Goal: Information Seeking & Learning: Find specific fact

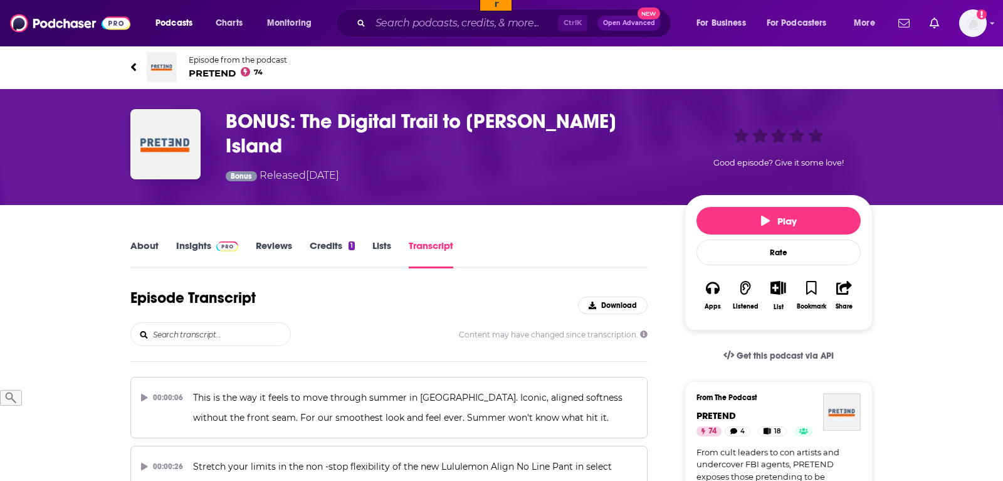
click at [218, 333] on input "search" at bounding box center [221, 334] width 139 height 23
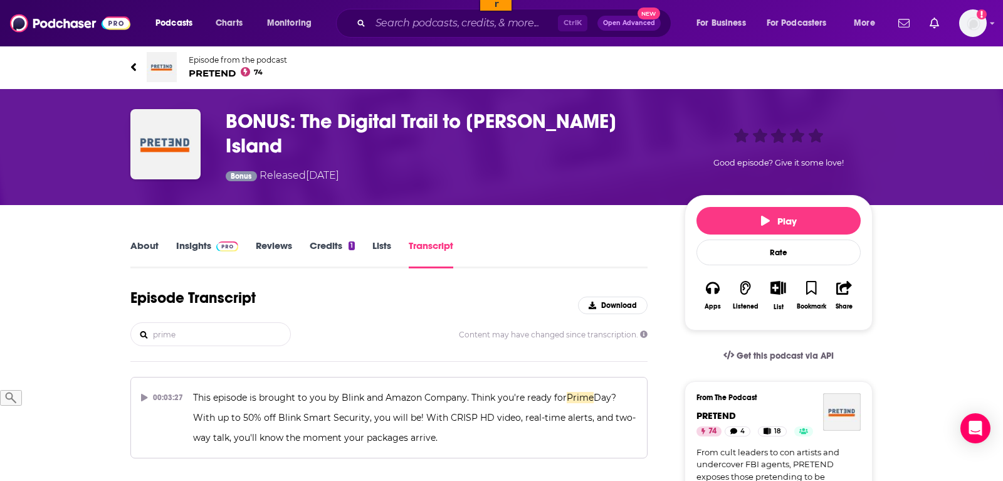
scroll to position [256, 0]
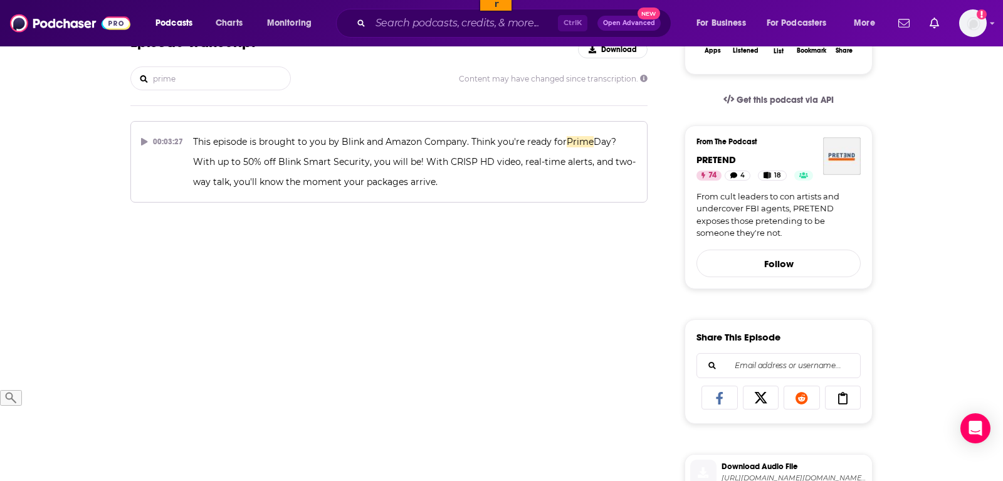
type input "prime"
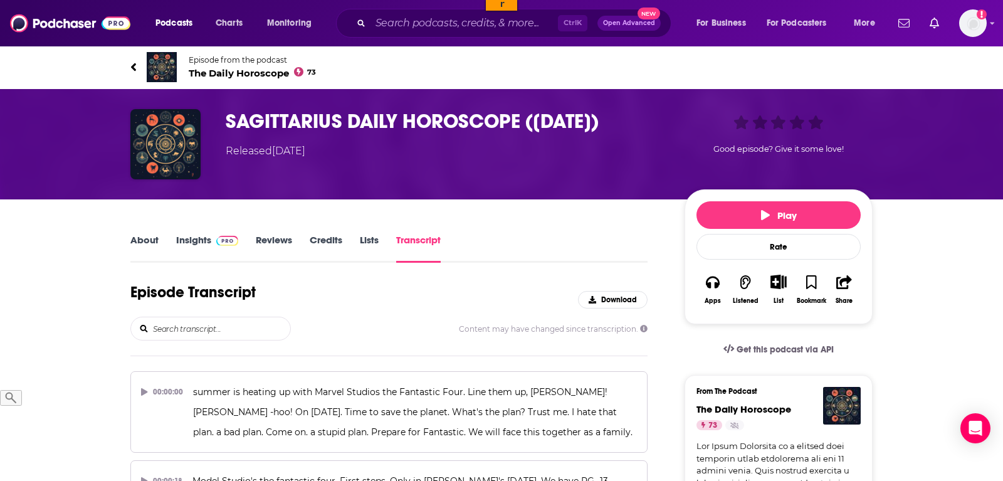
click at [223, 329] on input "search" at bounding box center [221, 328] width 139 height 23
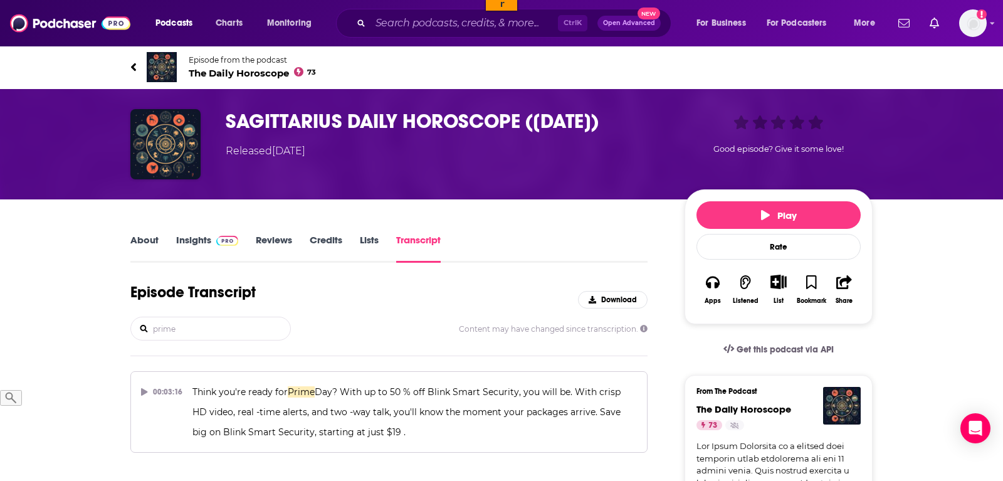
type input "prime"
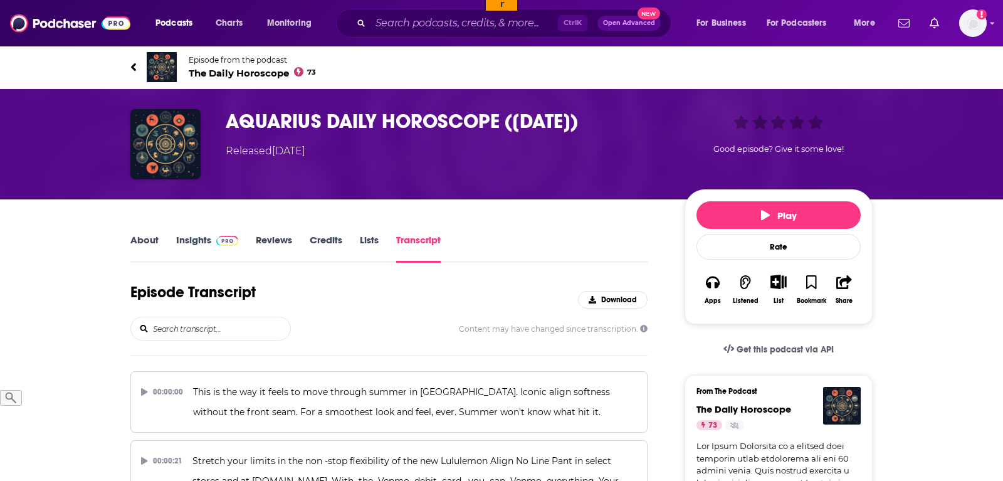
click at [218, 337] on input "search" at bounding box center [221, 328] width 139 height 23
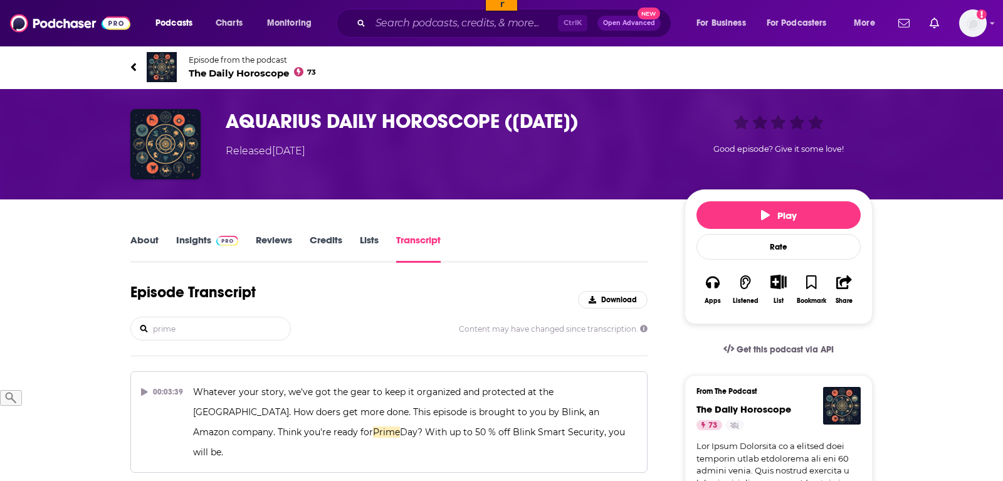
type input "prime"
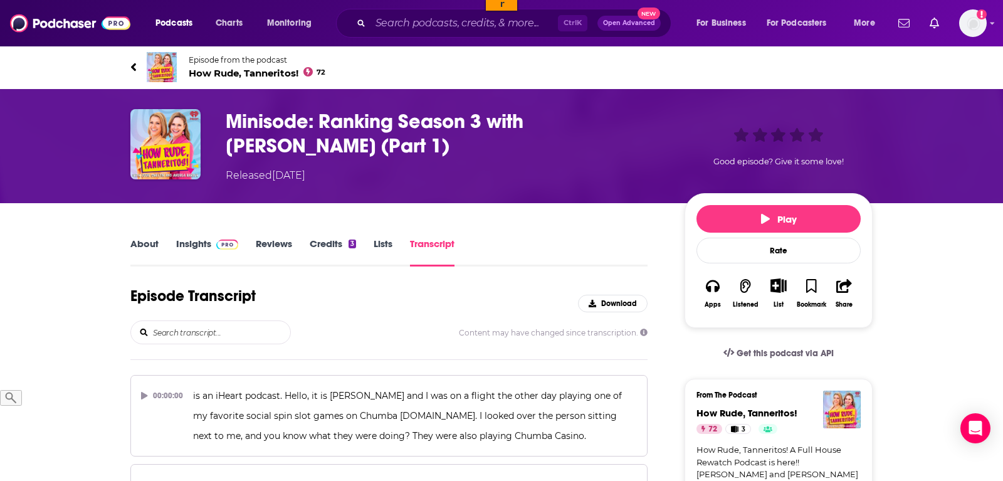
click at [210, 330] on input "search" at bounding box center [221, 332] width 139 height 23
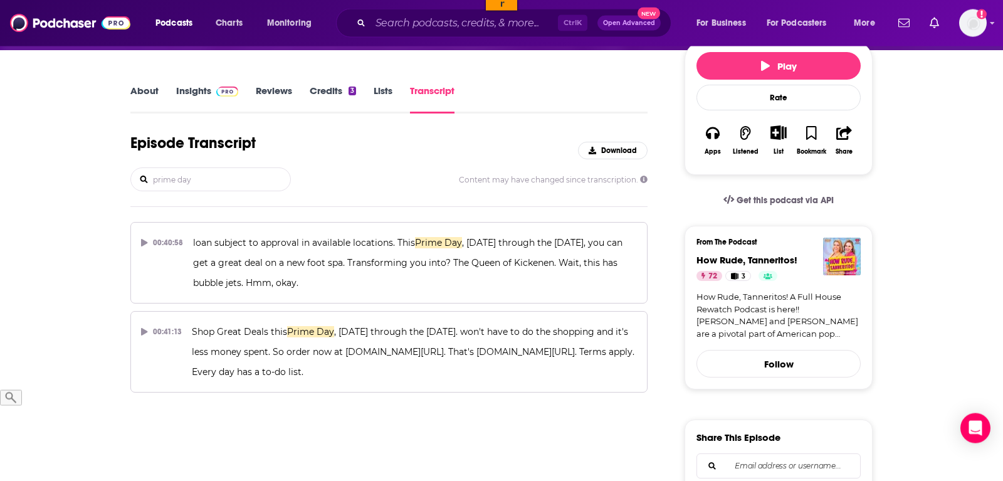
scroll to position [192, 0]
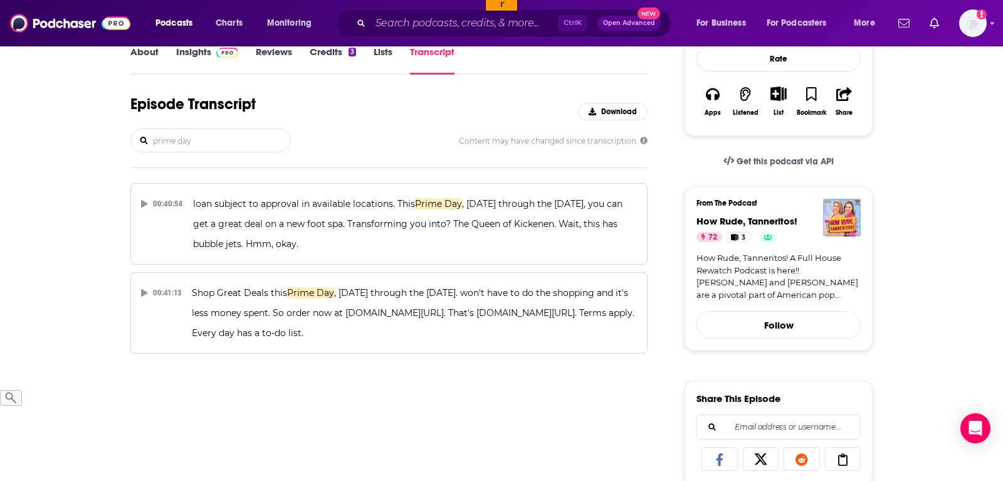
type input "prime day"
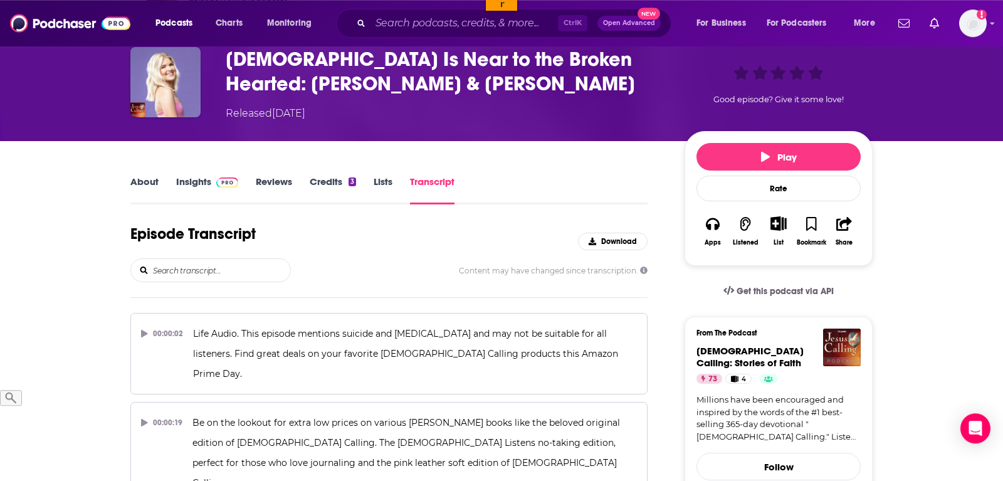
scroll to position [64, 0]
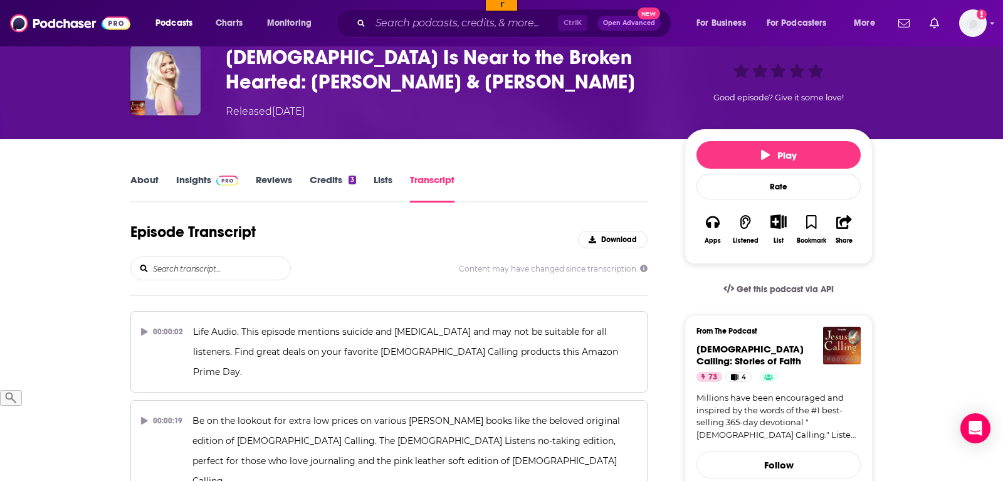
click at [192, 266] on input "search" at bounding box center [221, 268] width 139 height 23
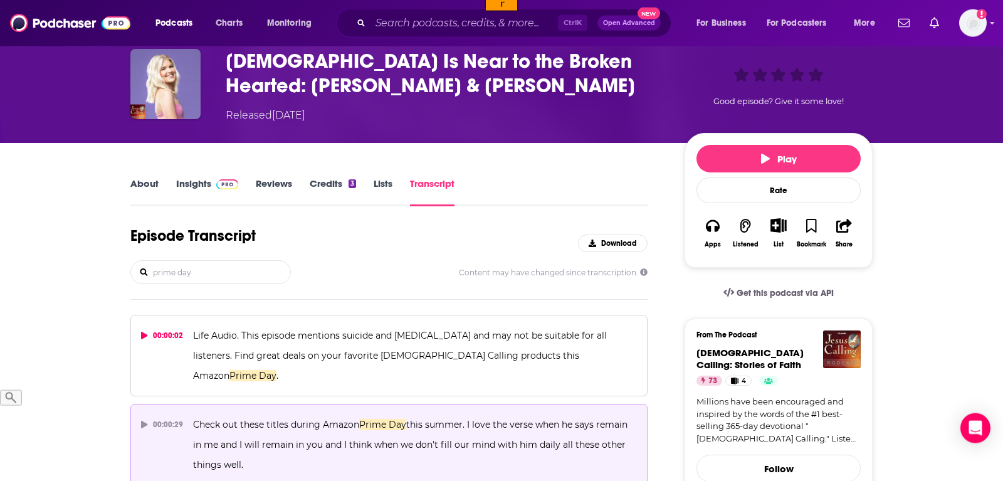
scroll to position [128, 0]
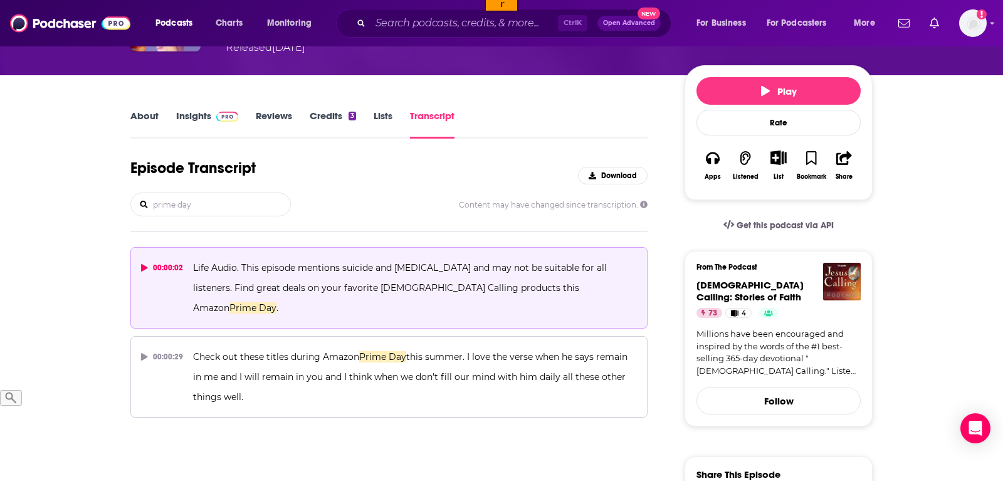
type input "prime day"
click at [141, 269] on icon at bounding box center [144, 268] width 6 height 8
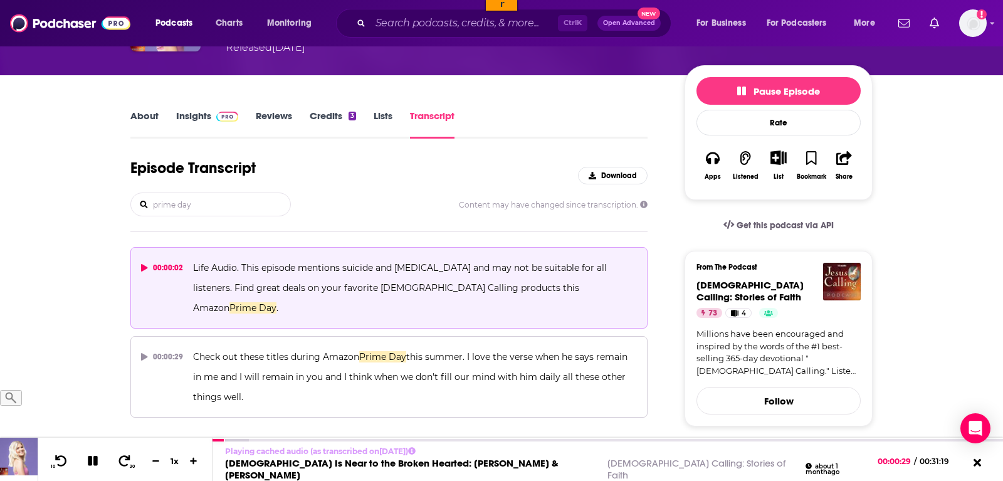
click at [92, 465] on icon at bounding box center [93, 460] width 10 height 10
click at [338, 5] on div "Podcasts Charts Monitoring Ctrl K Open Advanced New For Business For Podcasters…" at bounding box center [501, 23] width 1003 height 46
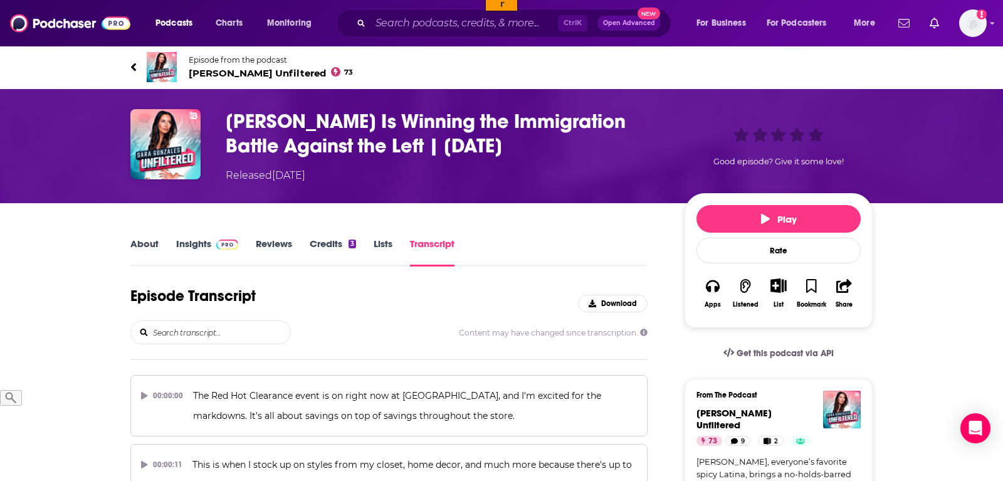
click at [193, 337] on input "search" at bounding box center [221, 332] width 139 height 23
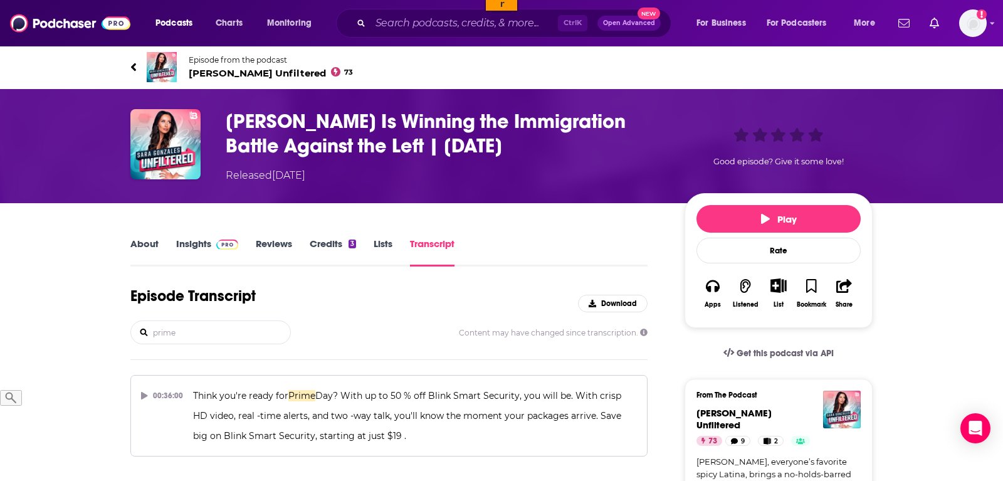
type input "prime"
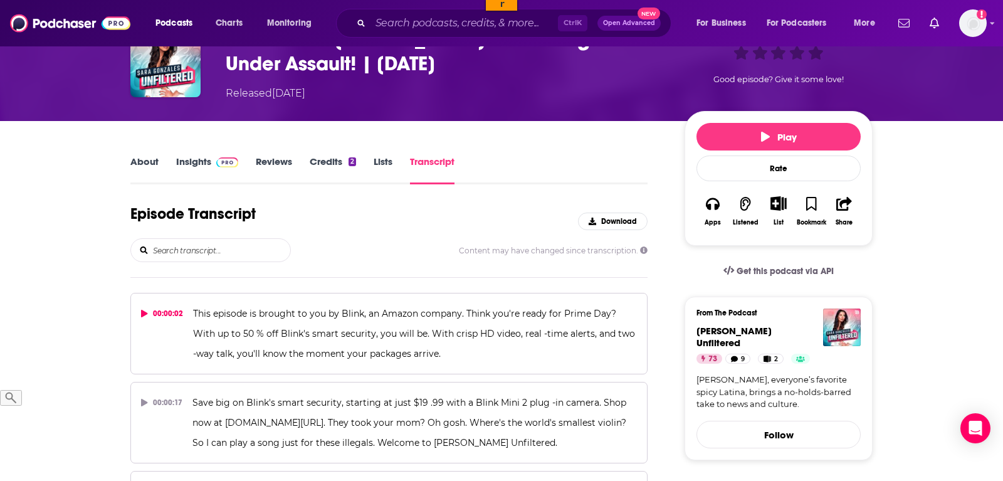
scroll to position [128, 0]
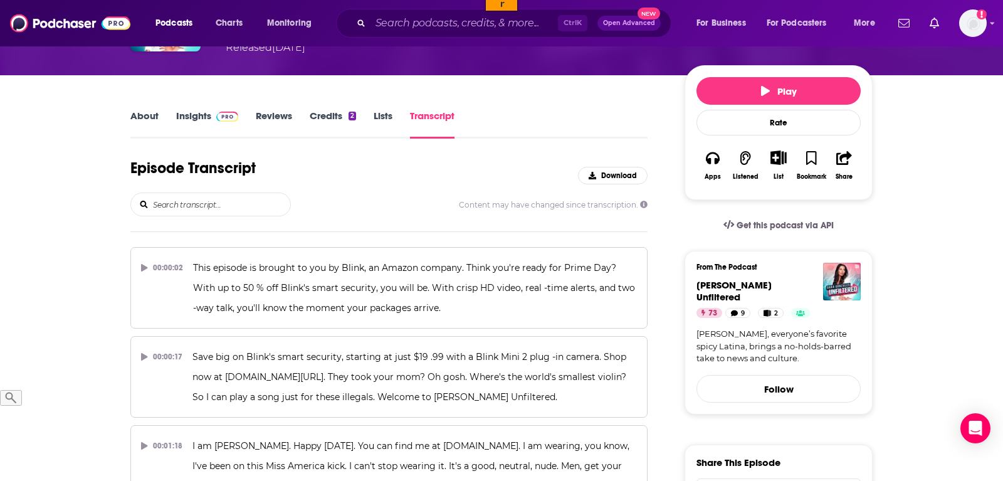
click at [228, 209] on input "search" at bounding box center [221, 204] width 139 height 23
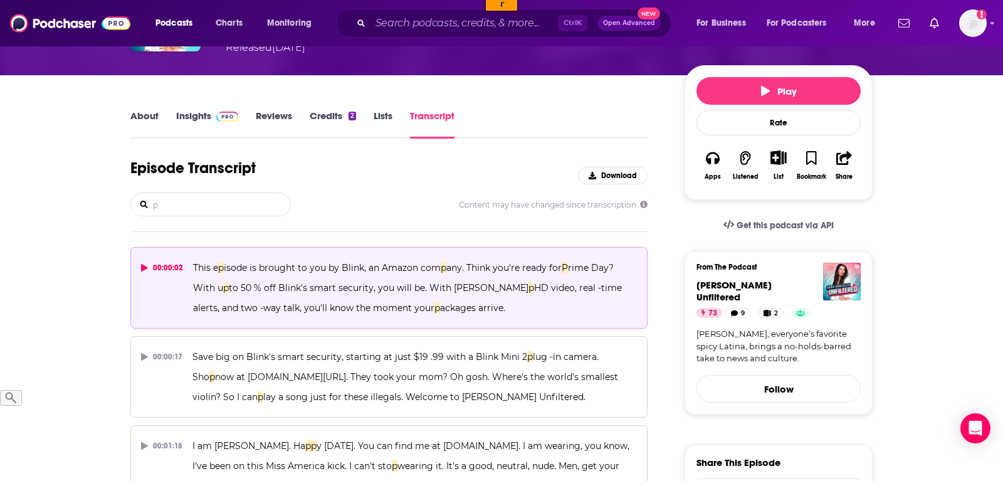
scroll to position [256, 0]
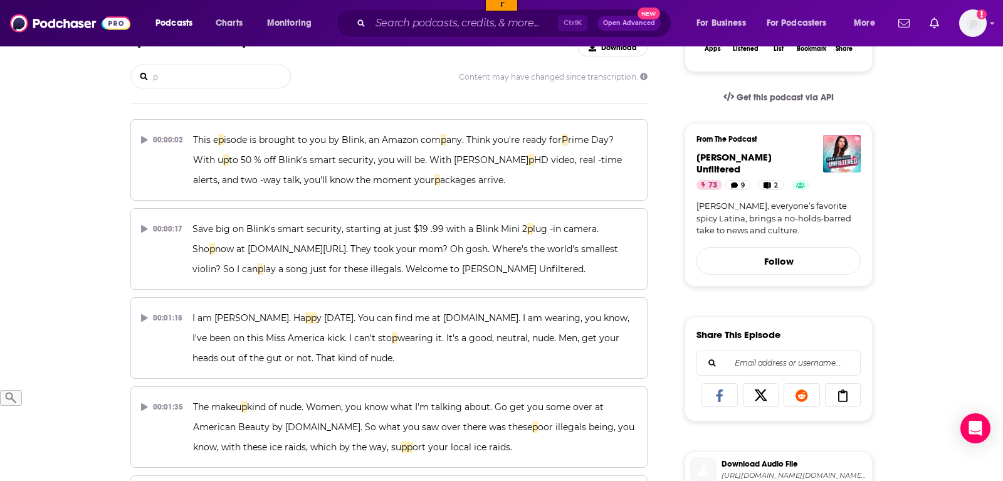
type input "p"
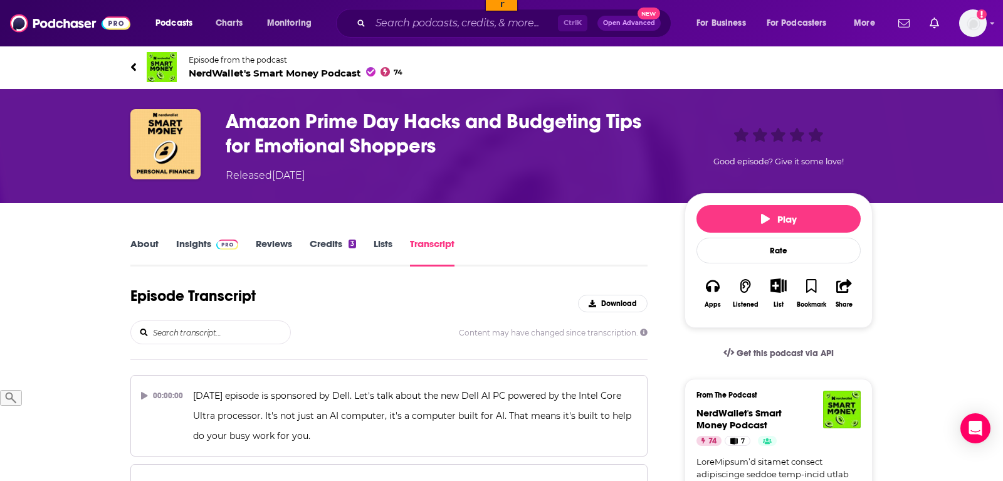
click at [260, 349] on div "Episode Transcript Download Content may have changed since transcription." at bounding box center [388, 323] width 517 height 73
click at [257, 339] on input "search" at bounding box center [221, 332] width 139 height 23
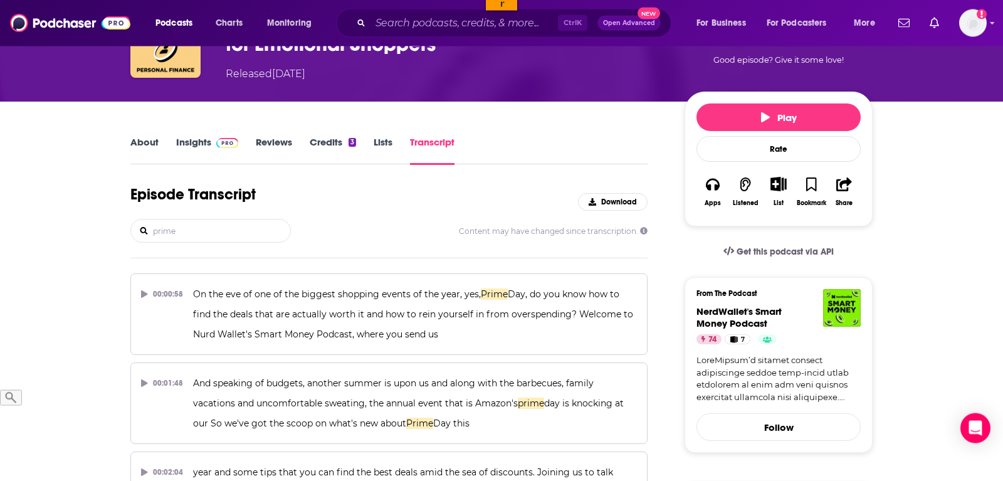
scroll to position [128, 0]
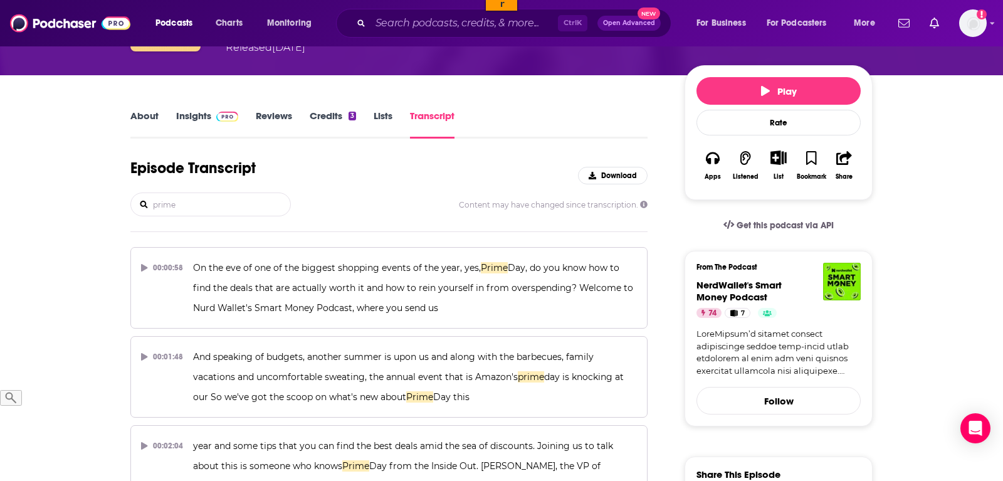
type input "prime"
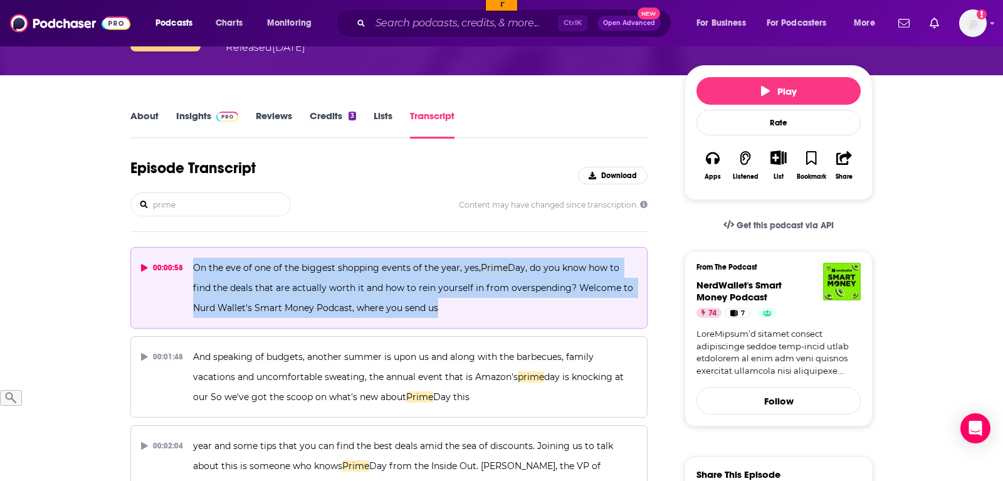
drag, startPoint x: 463, startPoint y: 315, endPoint x: 194, endPoint y: 266, distance: 272.8
click at [194, 266] on p "On the eve of one of the biggest shopping events of the year, yes, Prime Day, d…" at bounding box center [415, 288] width 444 height 60
copy span "On the eve of one of the biggest shopping events of the year, yes, Prime Day, d…"
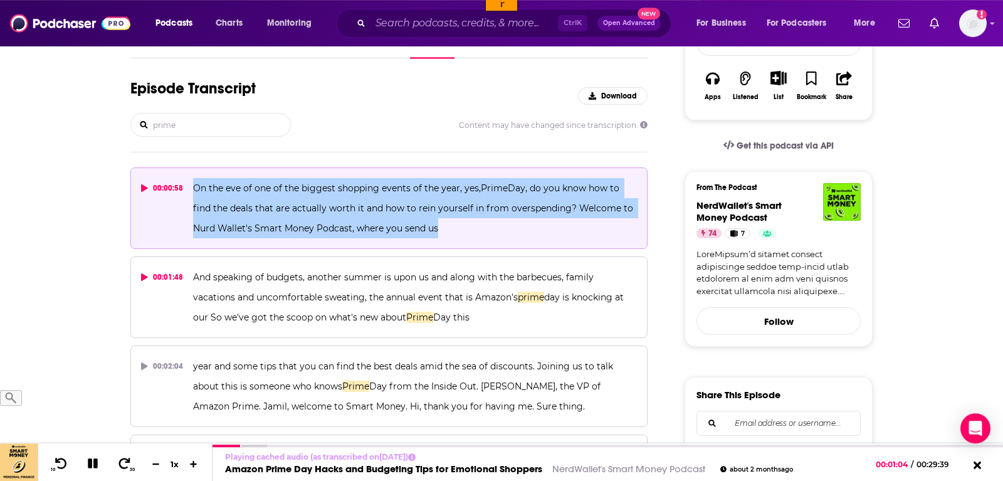
scroll to position [256, 0]
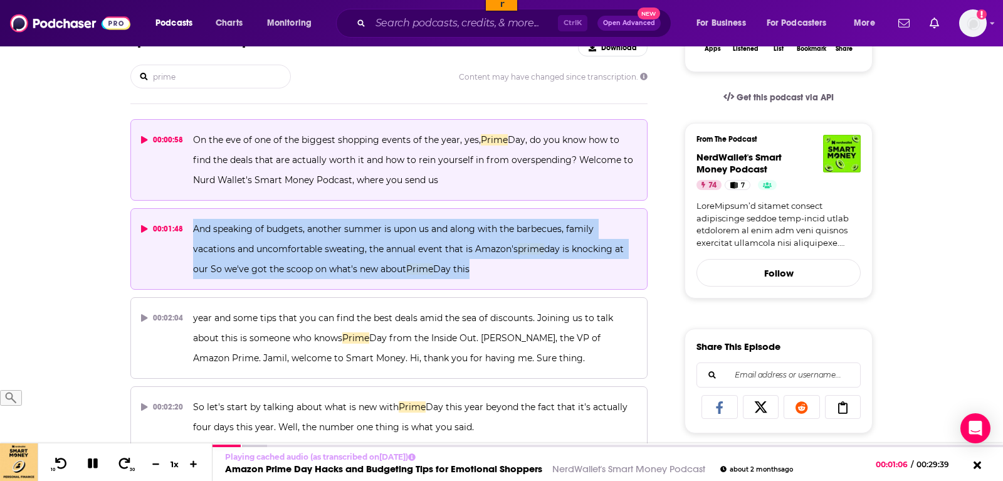
drag, startPoint x: 480, startPoint y: 270, endPoint x: 193, endPoint y: 226, distance: 291.0
click at [193, 226] on p "And speaking of budgets, another summer is upon us and along with the barbecues…" at bounding box center [415, 249] width 444 height 60
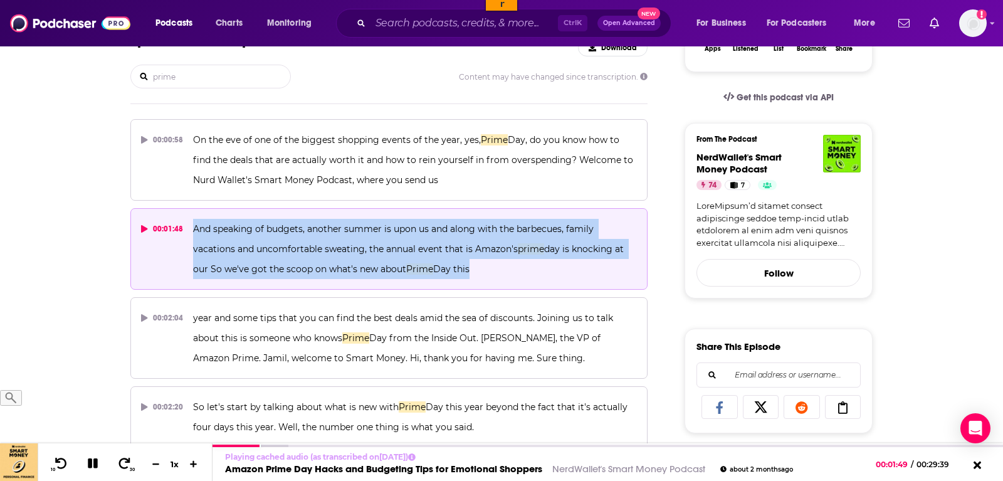
copy span "And speaking of budgets, another summer is upon us and along with the barbecues…"
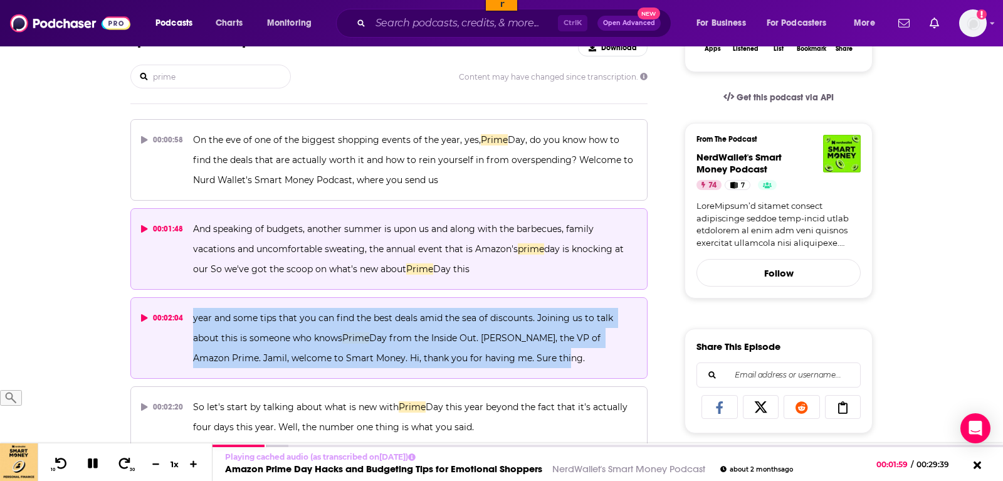
drag, startPoint x: 548, startPoint y: 359, endPoint x: 189, endPoint y: 319, distance: 360.9
click at [189, 319] on button "00:02:04 year and some tips that you can find the best deals amid the sea of di…" at bounding box center [388, 338] width 517 height 82
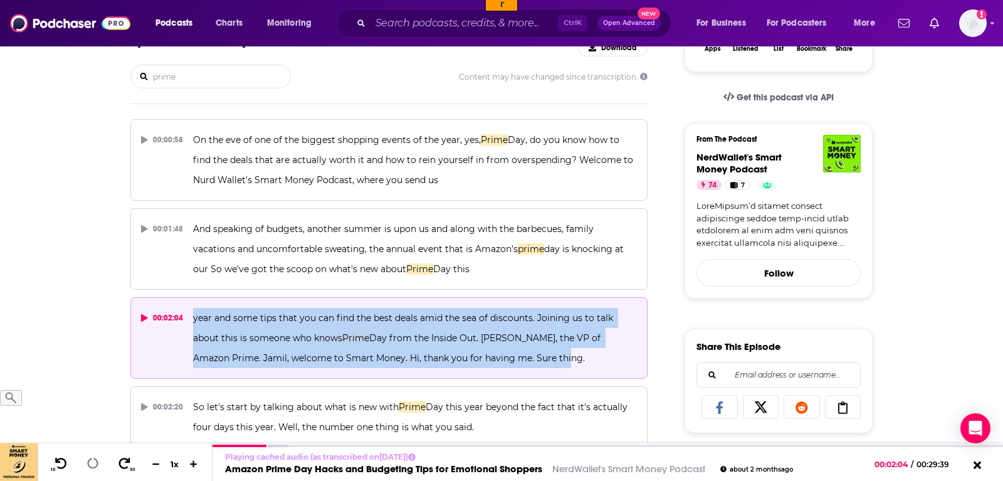
copy span "year and some tips that you can find the best deals amid the sea of discounts. …"
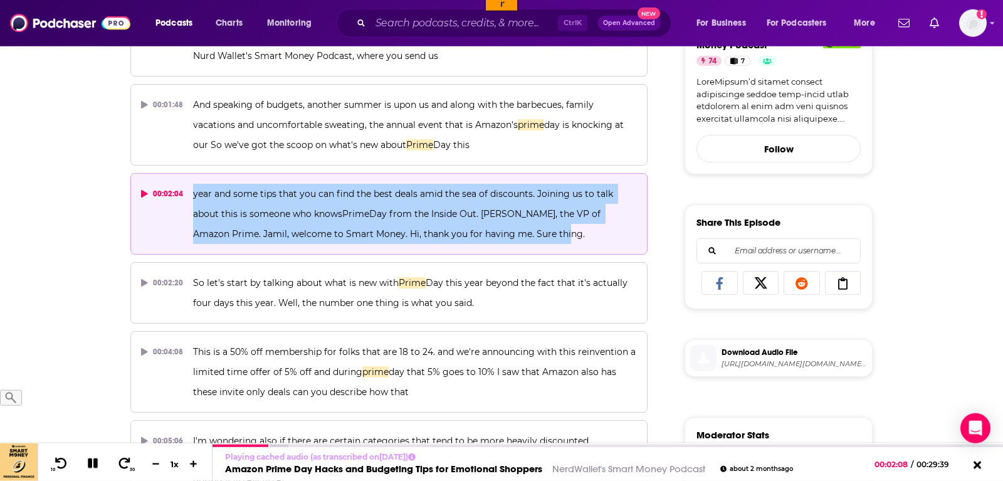
scroll to position [448, 0]
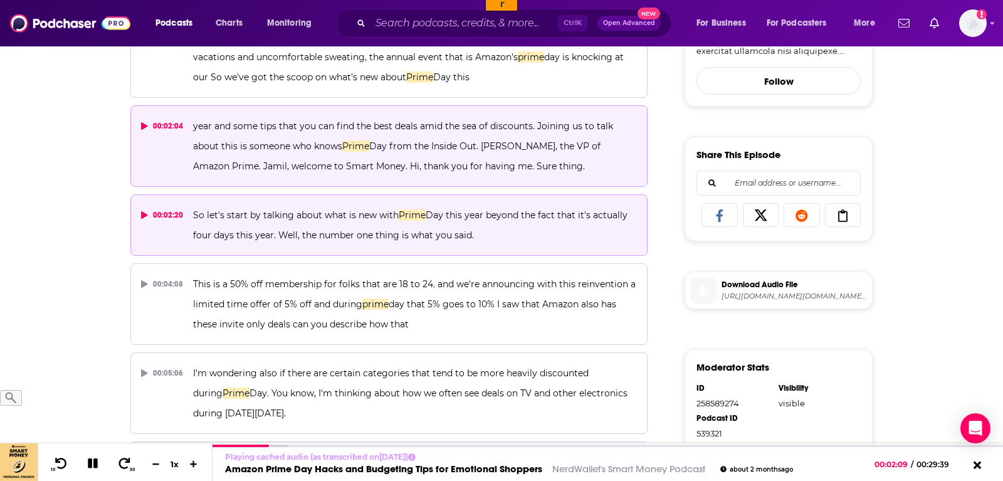
click at [486, 241] on p "So let's start by talking about what is new with Prime Day this year beyond the…" at bounding box center [415, 225] width 444 height 40
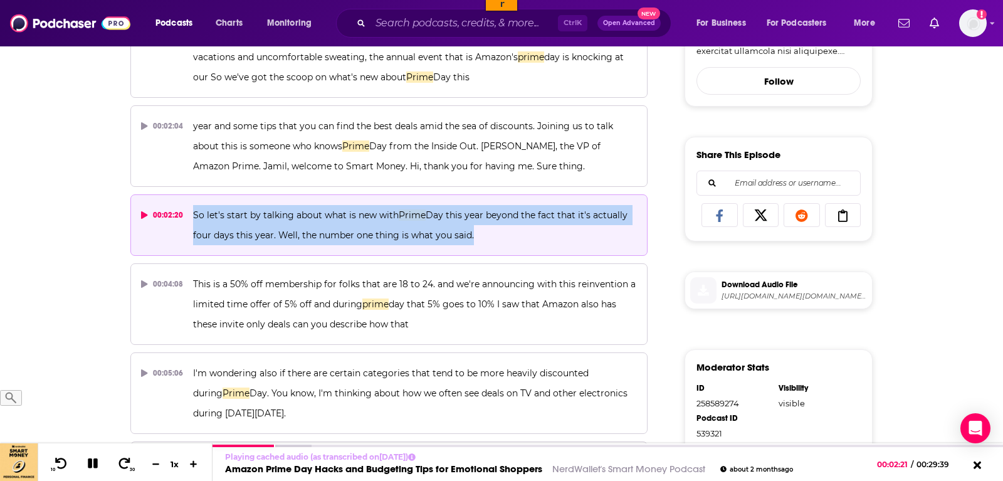
drag, startPoint x: 486, startPoint y: 235, endPoint x: 187, endPoint y: 215, distance: 299.1
click at [187, 215] on button "00:02:20 So let's start by talking about what is new with Prime Day this year b…" at bounding box center [388, 224] width 517 height 61
copy span "So let's start by talking about what is new with Prime Day this year beyond the…"
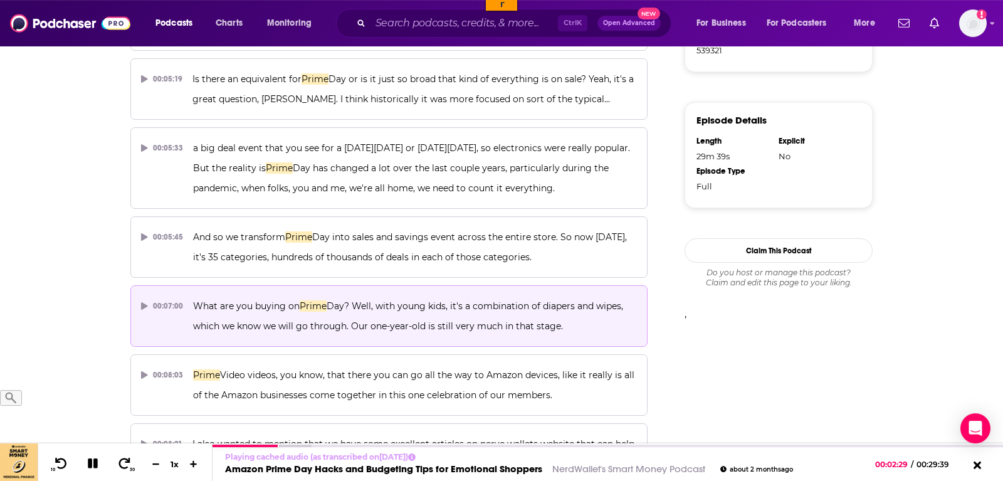
scroll to position [862, 0]
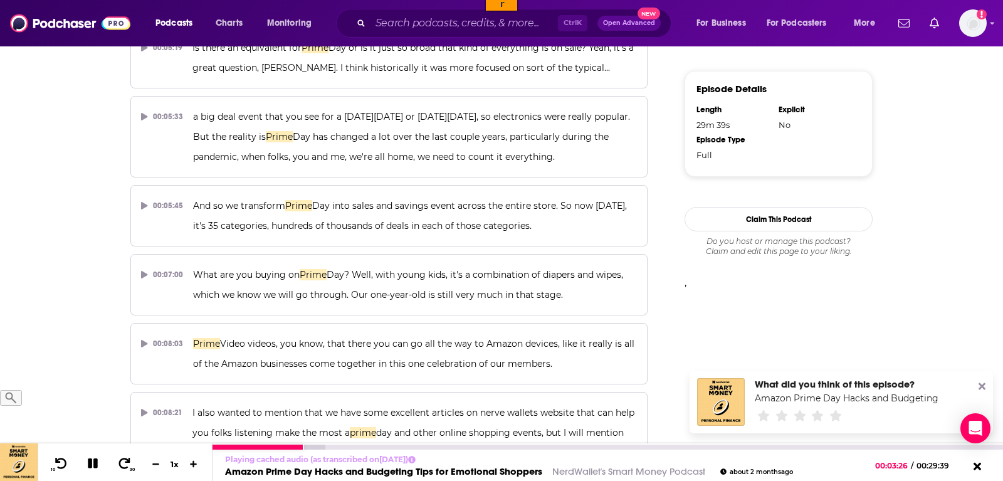
click at [95, 466] on icon at bounding box center [92, 463] width 11 height 11
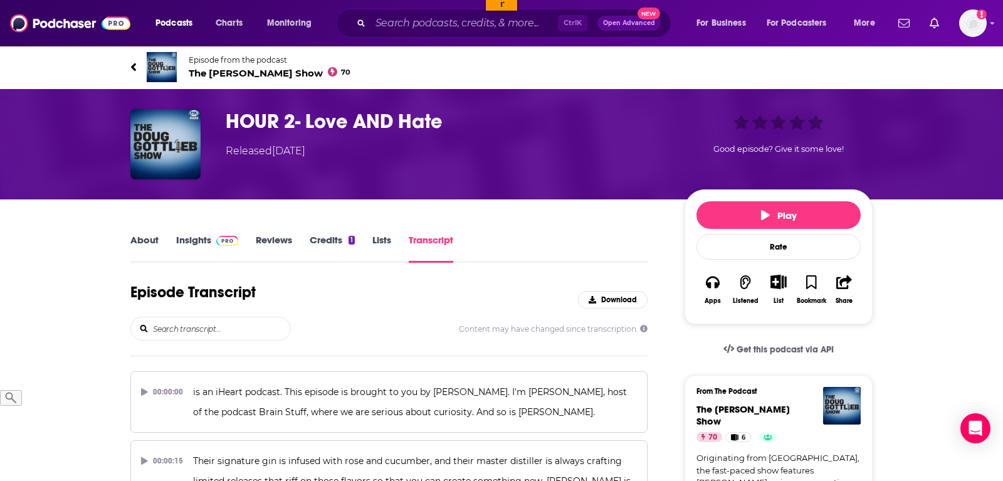
click at [210, 332] on input "search" at bounding box center [221, 328] width 139 height 23
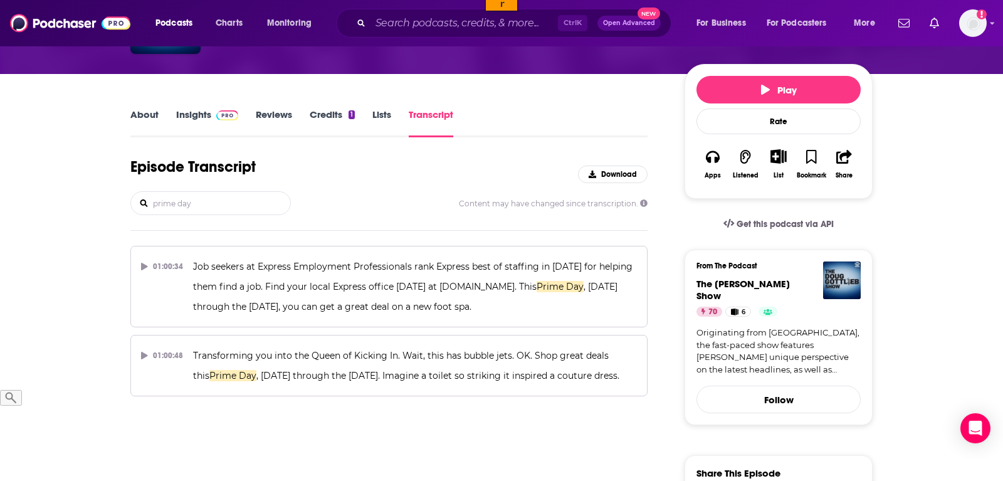
scroll to position [128, 0]
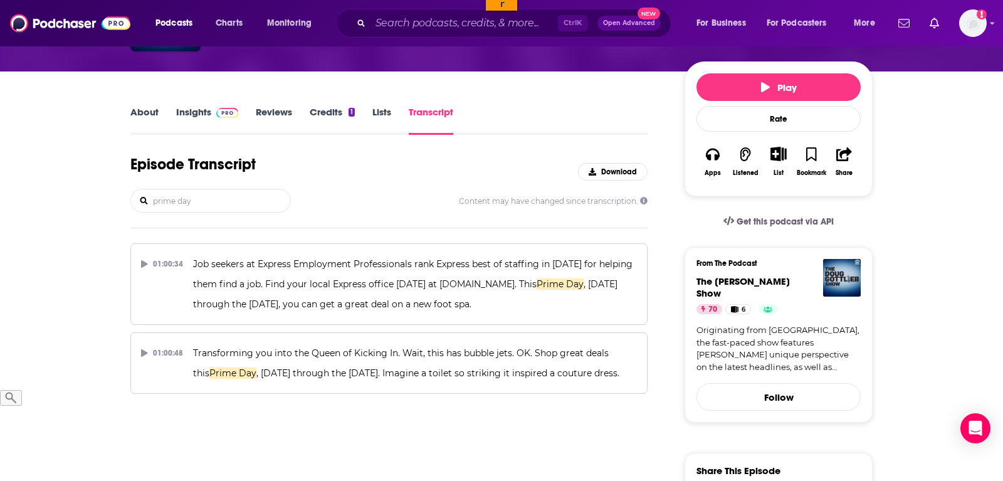
type input "prime day"
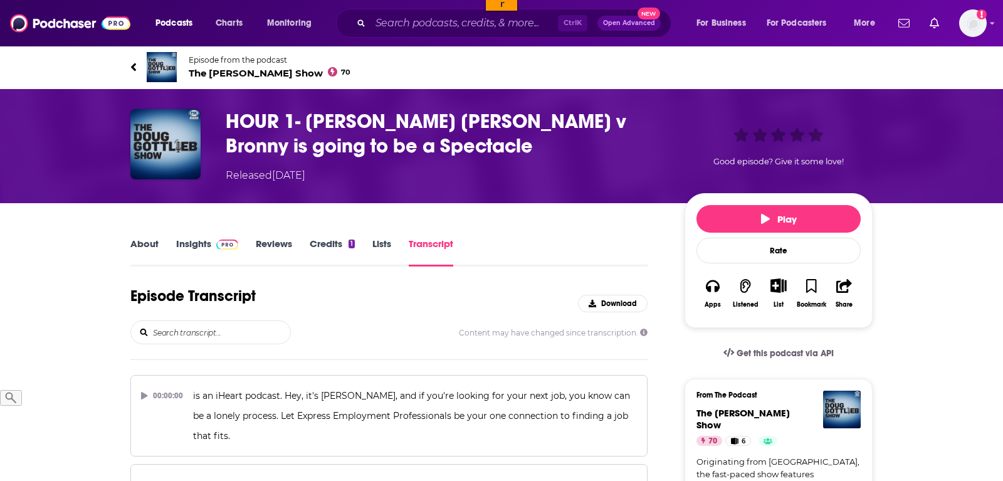
click at [186, 328] on input "search" at bounding box center [221, 332] width 139 height 23
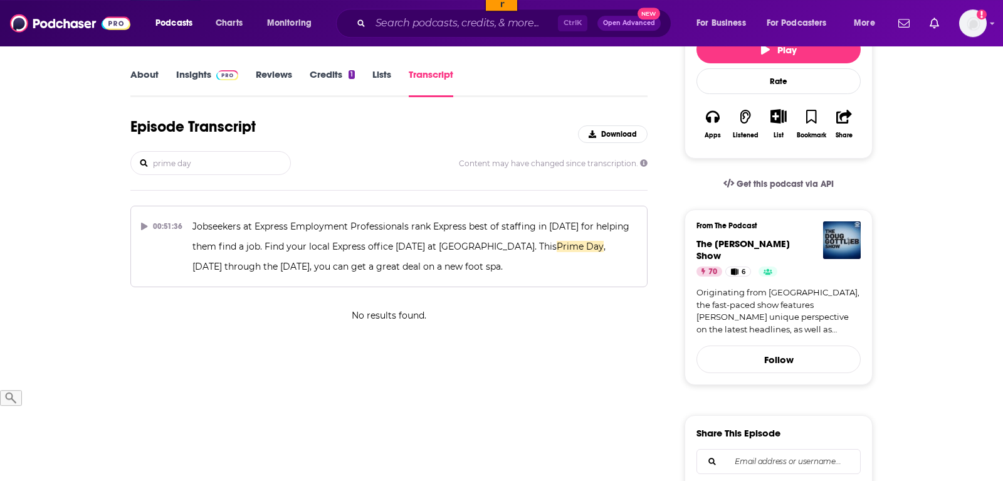
scroll to position [192, 0]
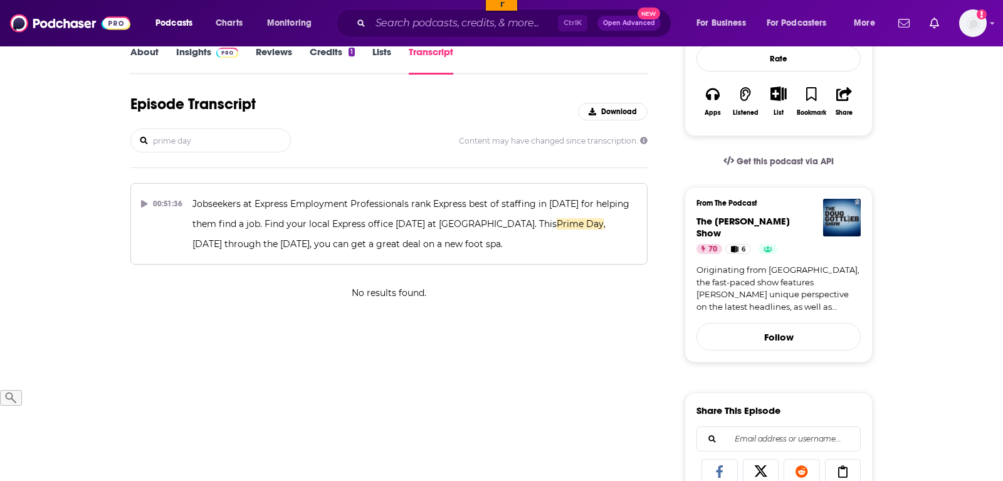
type input "prime day"
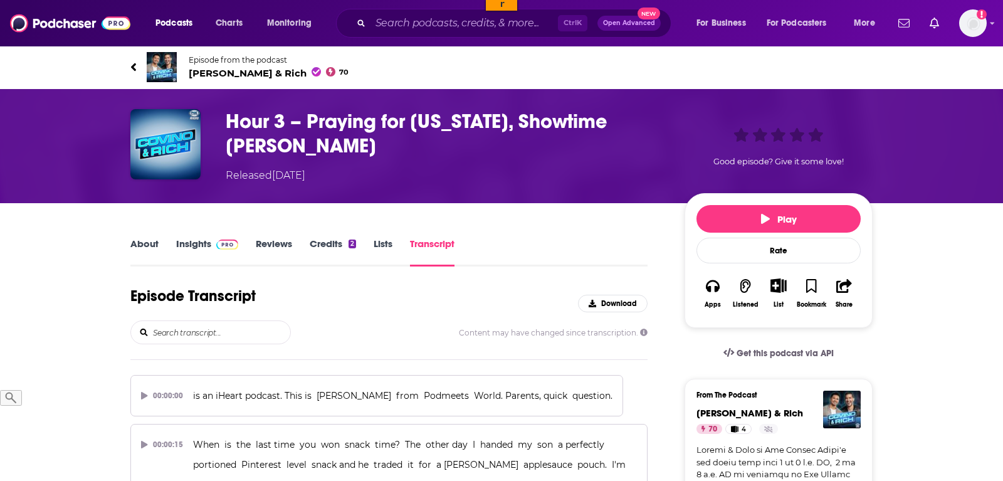
click at [218, 324] on input "search" at bounding box center [221, 332] width 139 height 23
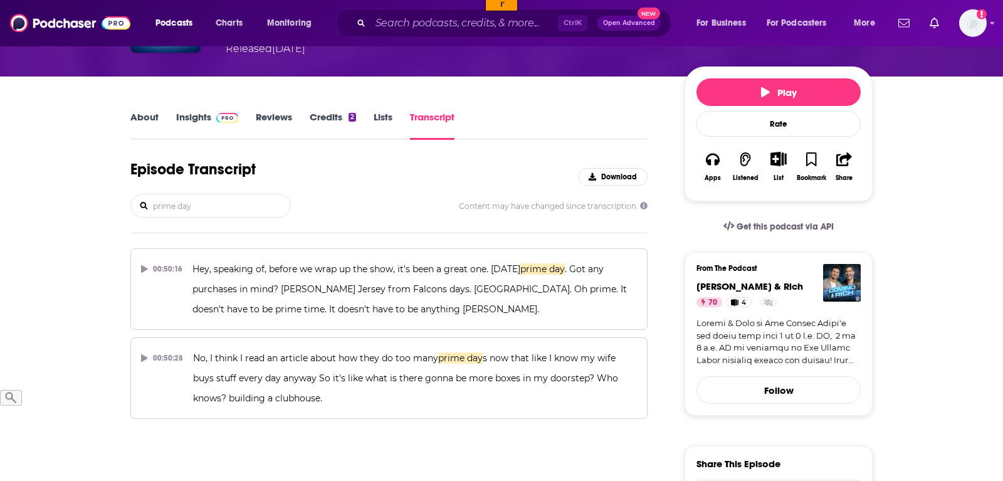
scroll to position [128, 0]
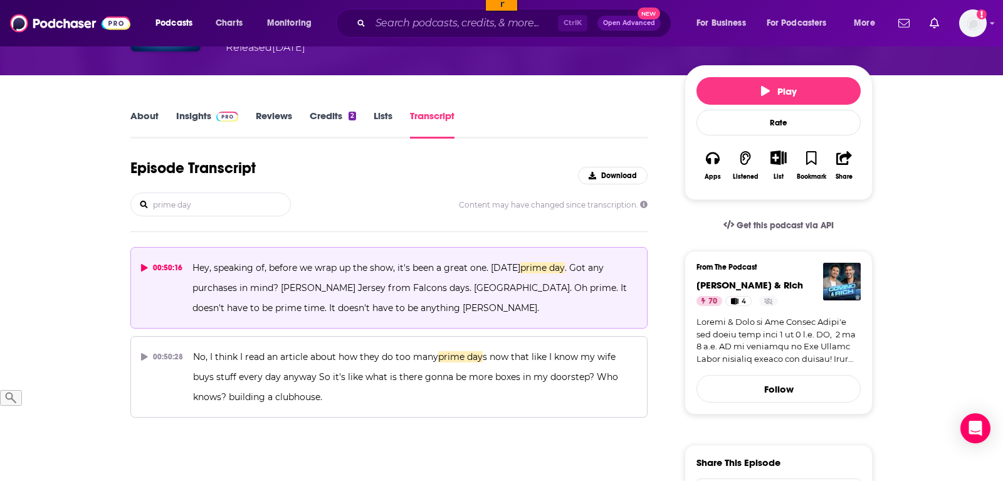
type input "prime day"
click at [137, 265] on button "00:50:16 Hey, speaking of, before we wrap up the show, it's been a great one. T…" at bounding box center [388, 288] width 517 height 82
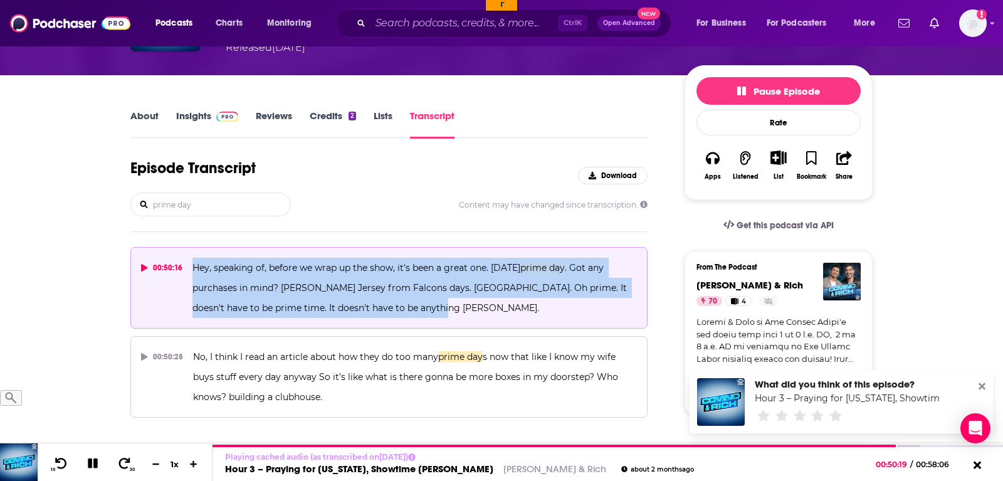
drag, startPoint x: 450, startPoint y: 302, endPoint x: 194, endPoint y: 259, distance: 259.4
click at [194, 259] on p "Hey, speaking of, before we wrap up the show, it's been a great one. Today's pr…" at bounding box center [415, 288] width 445 height 60
copy span "Hey, speaking of, before we wrap up the show, it's been a great one. Today's pr…"
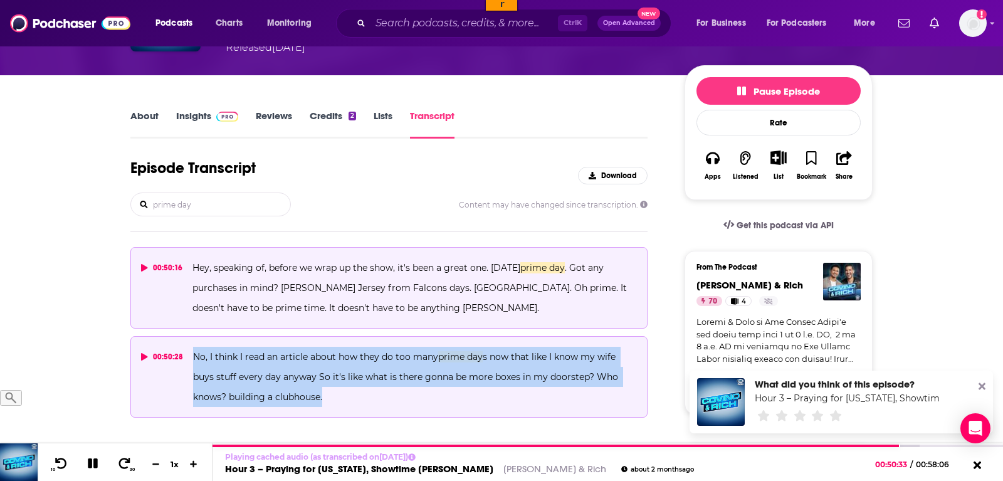
drag, startPoint x: 333, startPoint y: 394, endPoint x: 192, endPoint y: 352, distance: 147.2
click at [193, 352] on p "No, I think I read an article about how they do too many prime day s now that l…" at bounding box center [415, 377] width 444 height 60
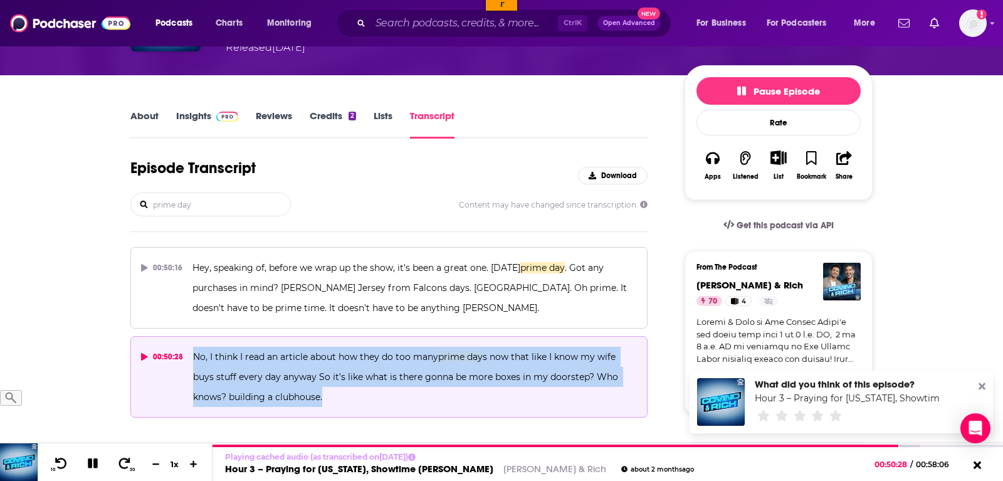
copy span "No, I think I read an article about how they do too many prime day s now that l…"
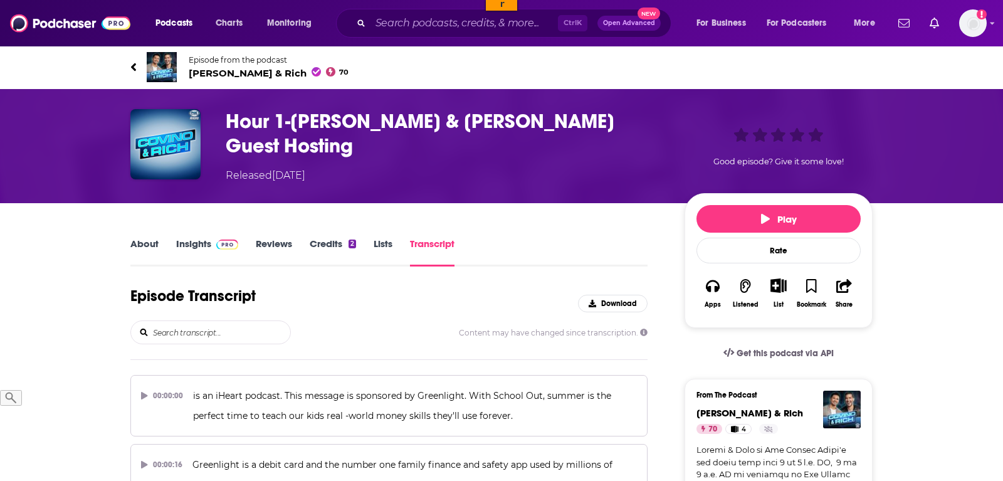
click at [198, 333] on input "search" at bounding box center [221, 332] width 139 height 23
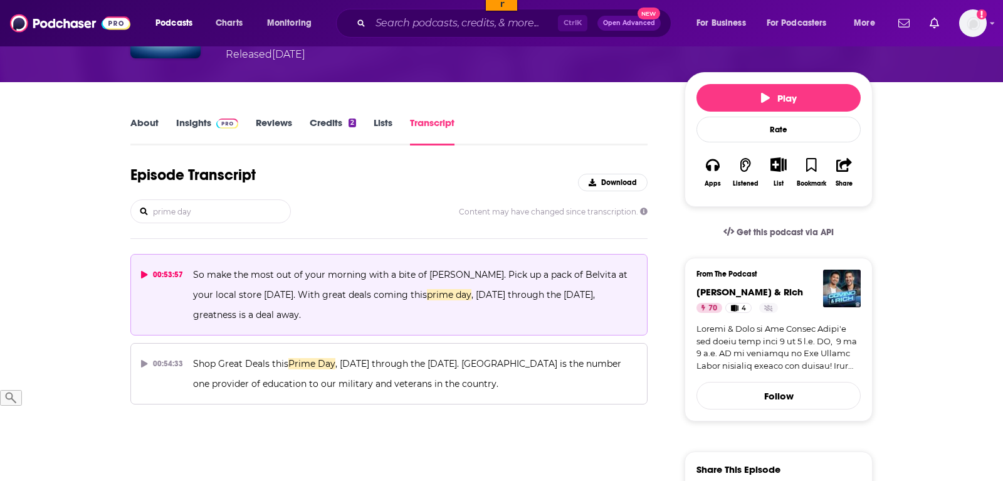
scroll to position [128, 0]
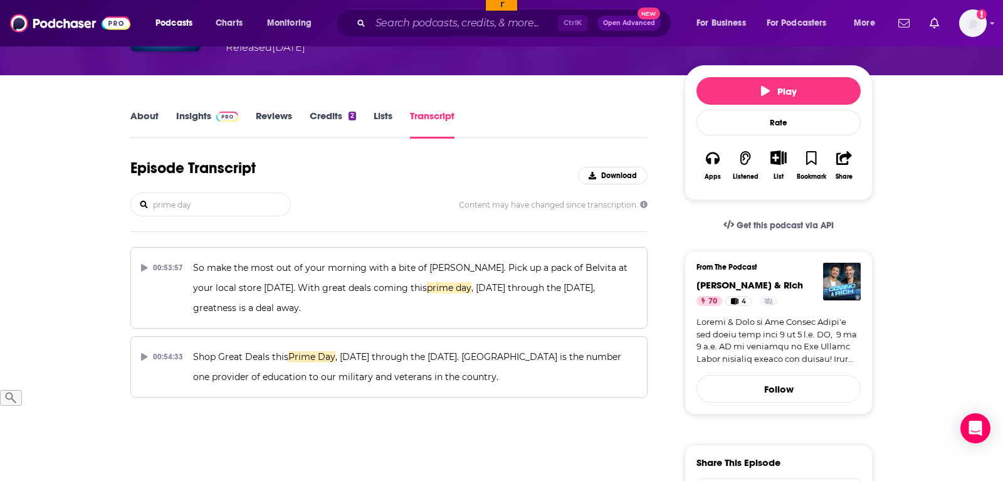
type input "prime day"
